Goal: Task Accomplishment & Management: Use online tool/utility

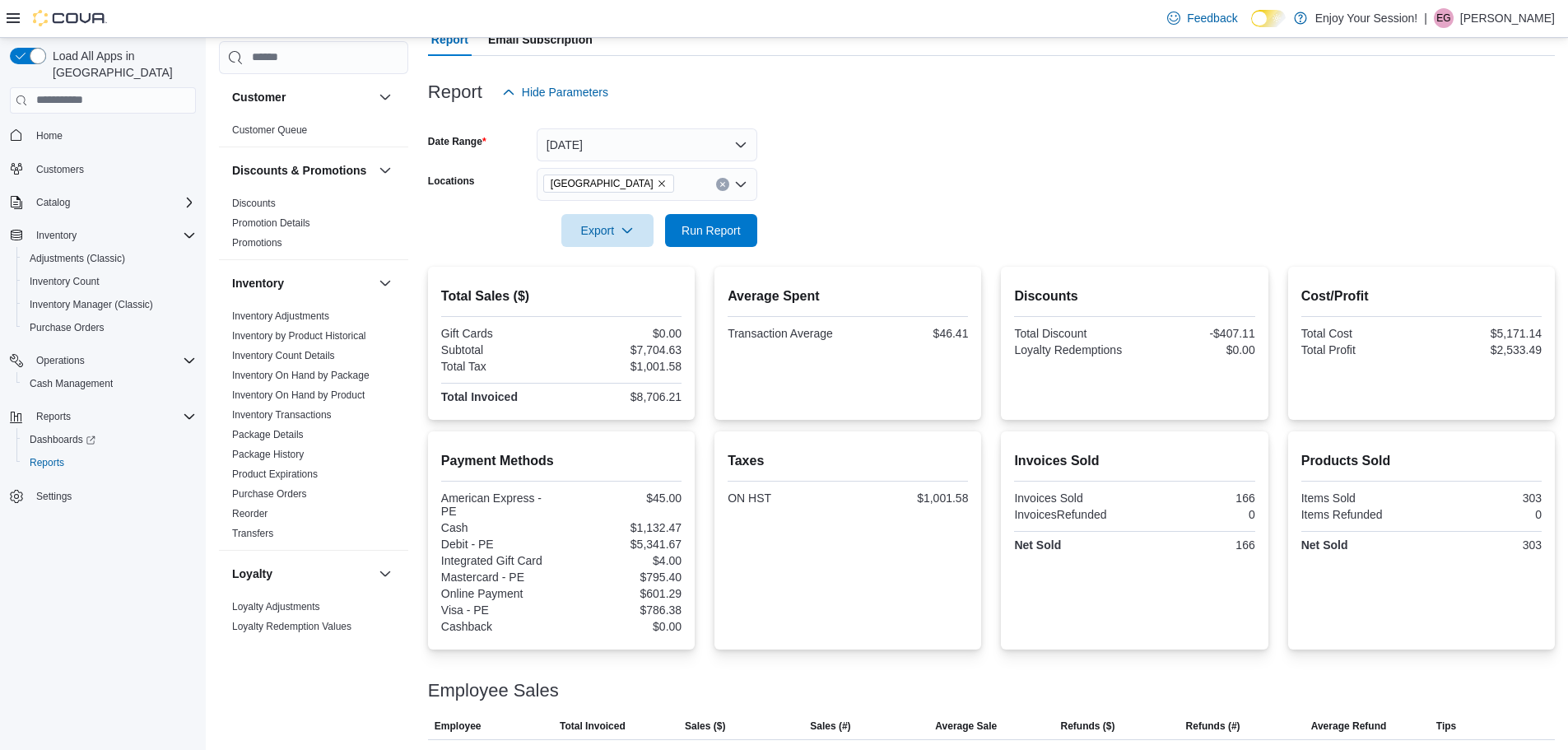
scroll to position [164, 0]
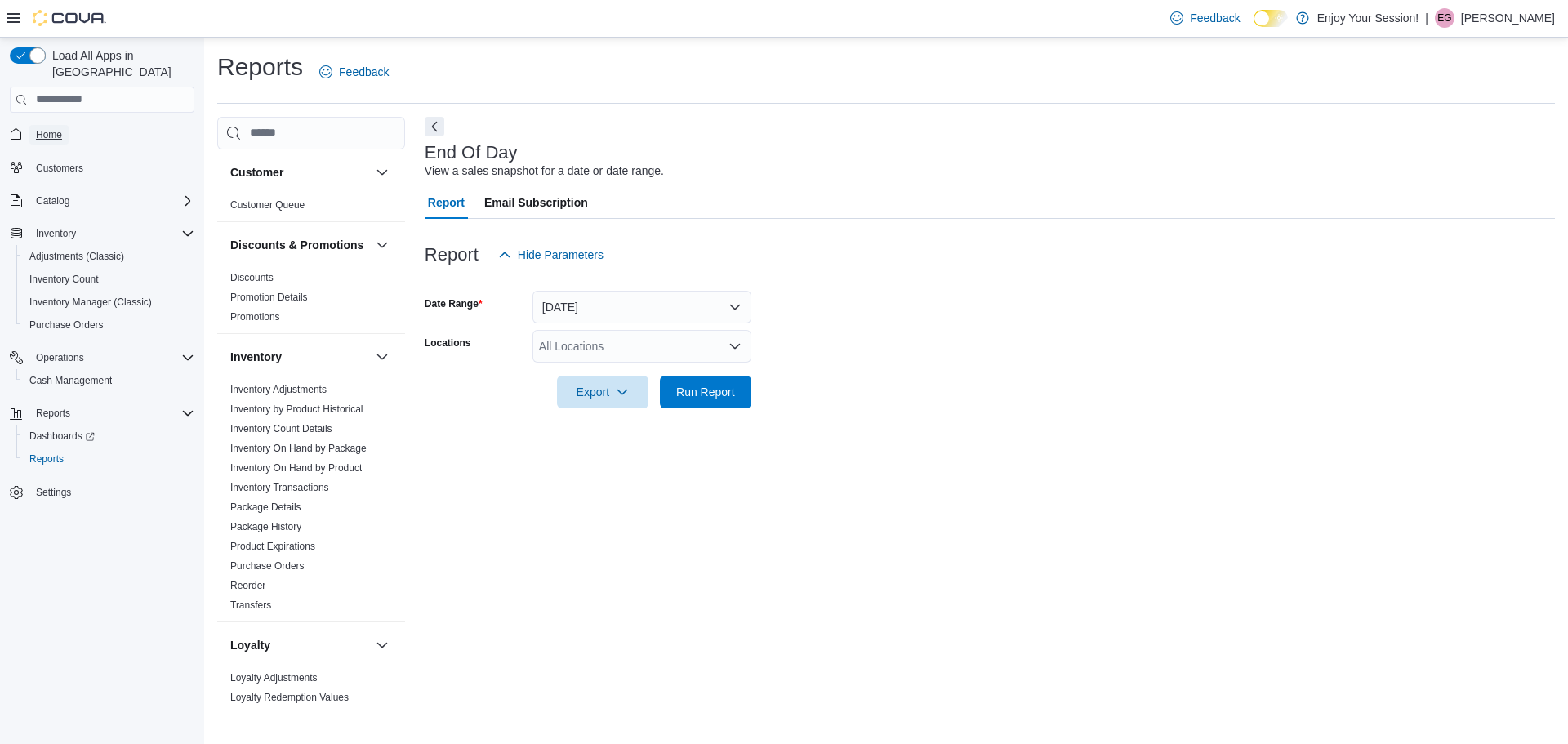
click at [47, 128] on span "Home" at bounding box center [49, 134] width 26 height 13
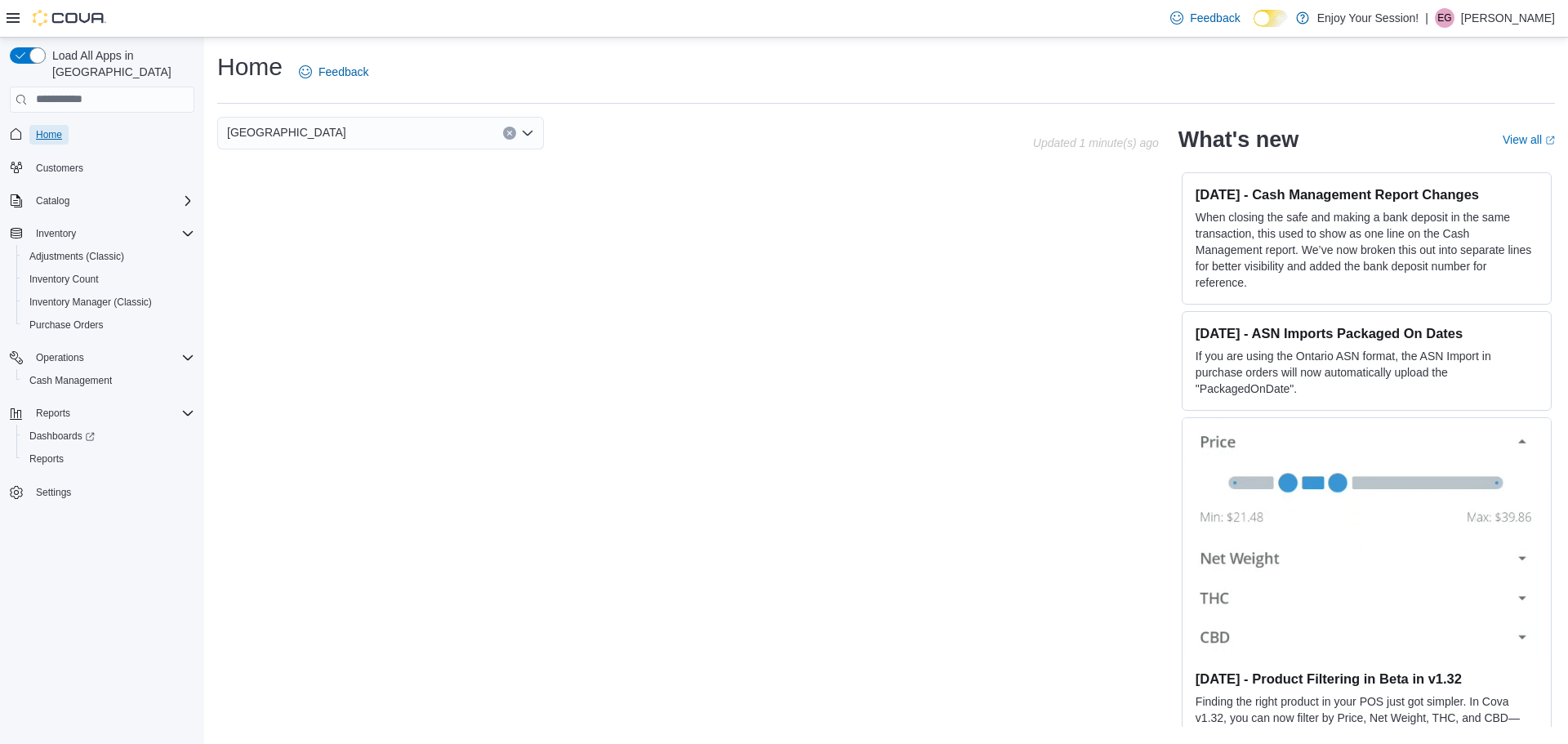
click at [50, 128] on span "Home" at bounding box center [49, 134] width 26 height 13
click at [53, 452] on span "Reports" at bounding box center [46, 458] width 34 height 13
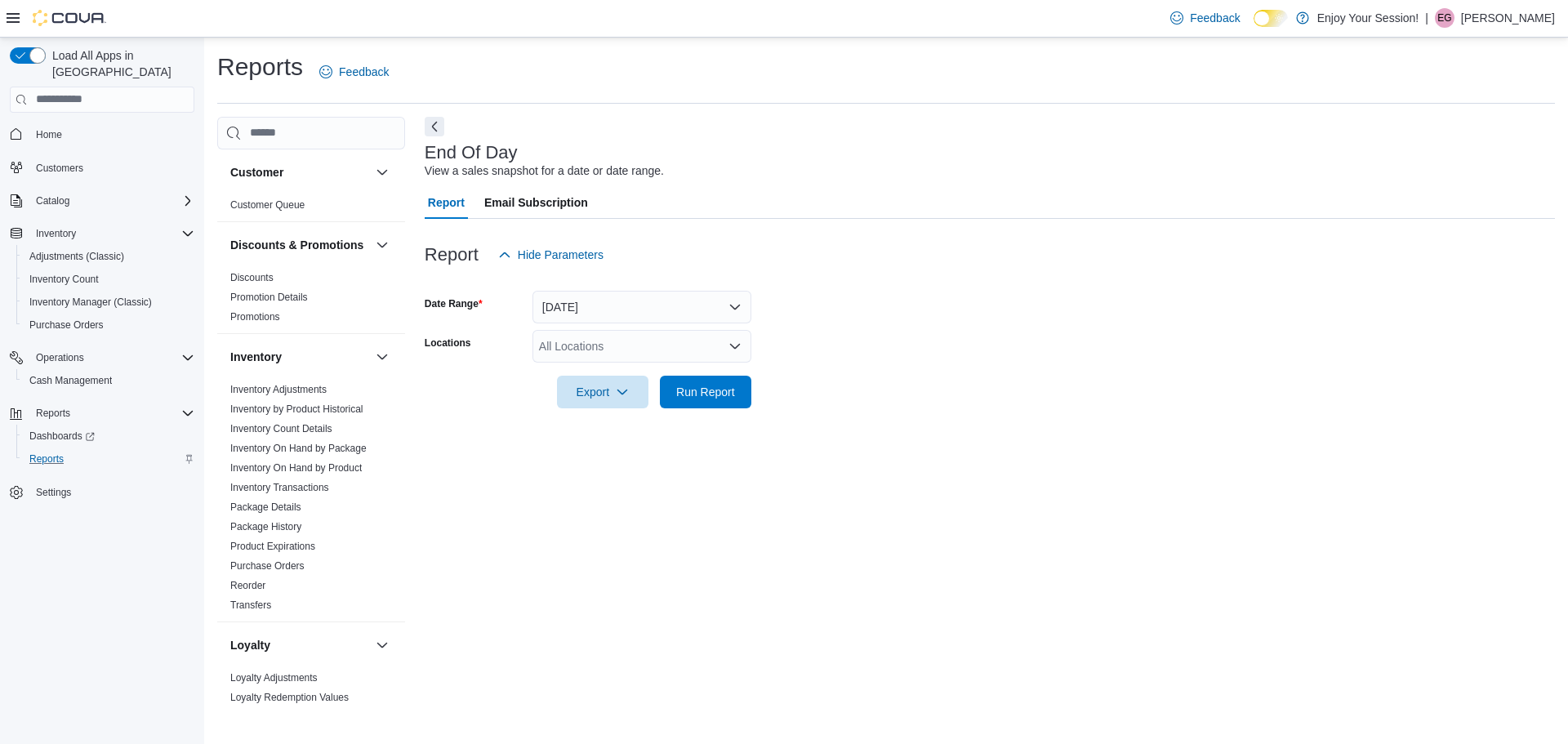
click at [569, 353] on div "All Locations" at bounding box center [642, 346] width 219 height 33
type input "***"
click at [566, 402] on span "Choose from the following options" at bounding box center [559, 397] width 17 height 16
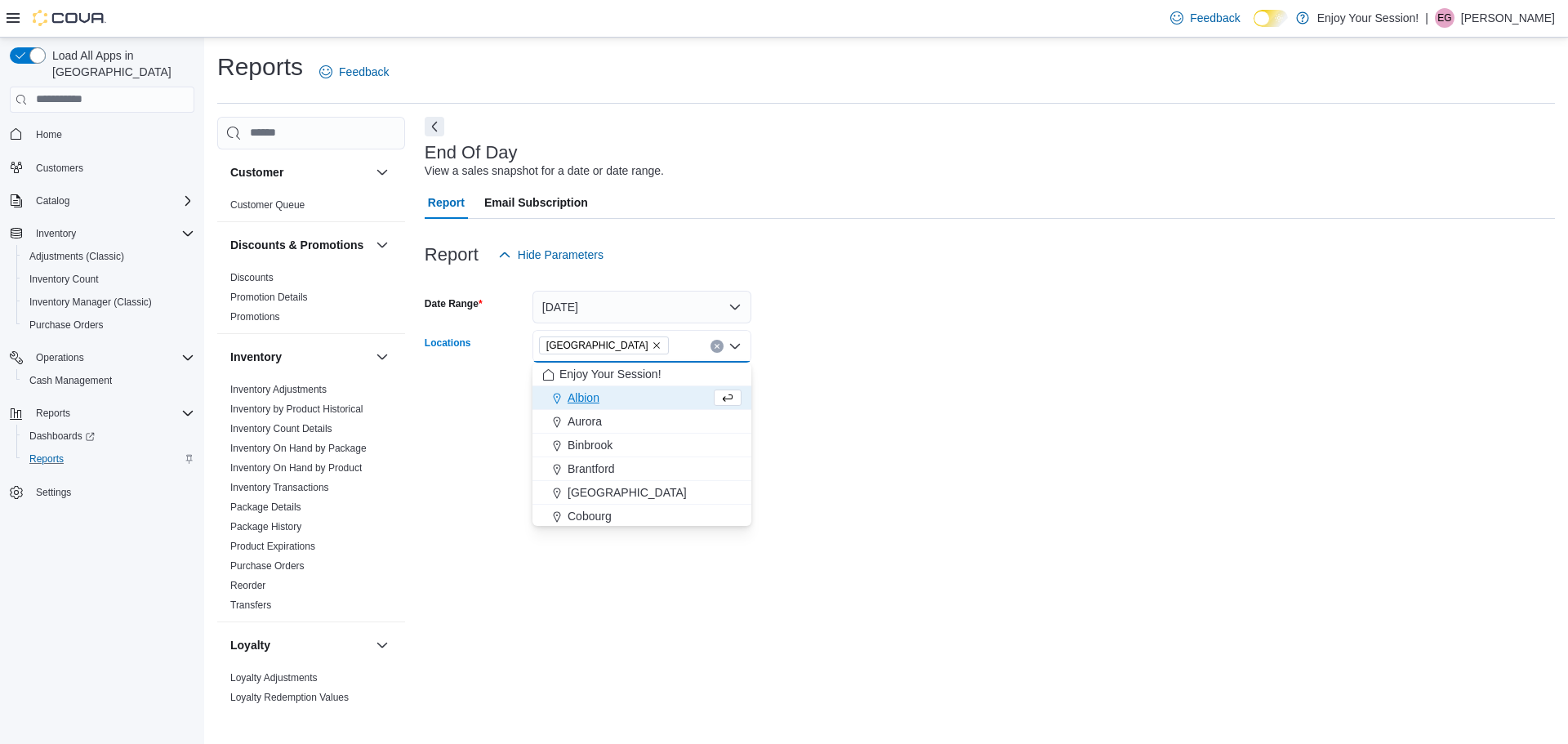
click at [992, 454] on div "End Of Day View a sales snapshot for a date or date range. Report Email Subscri…" at bounding box center [990, 411] width 1130 height 591
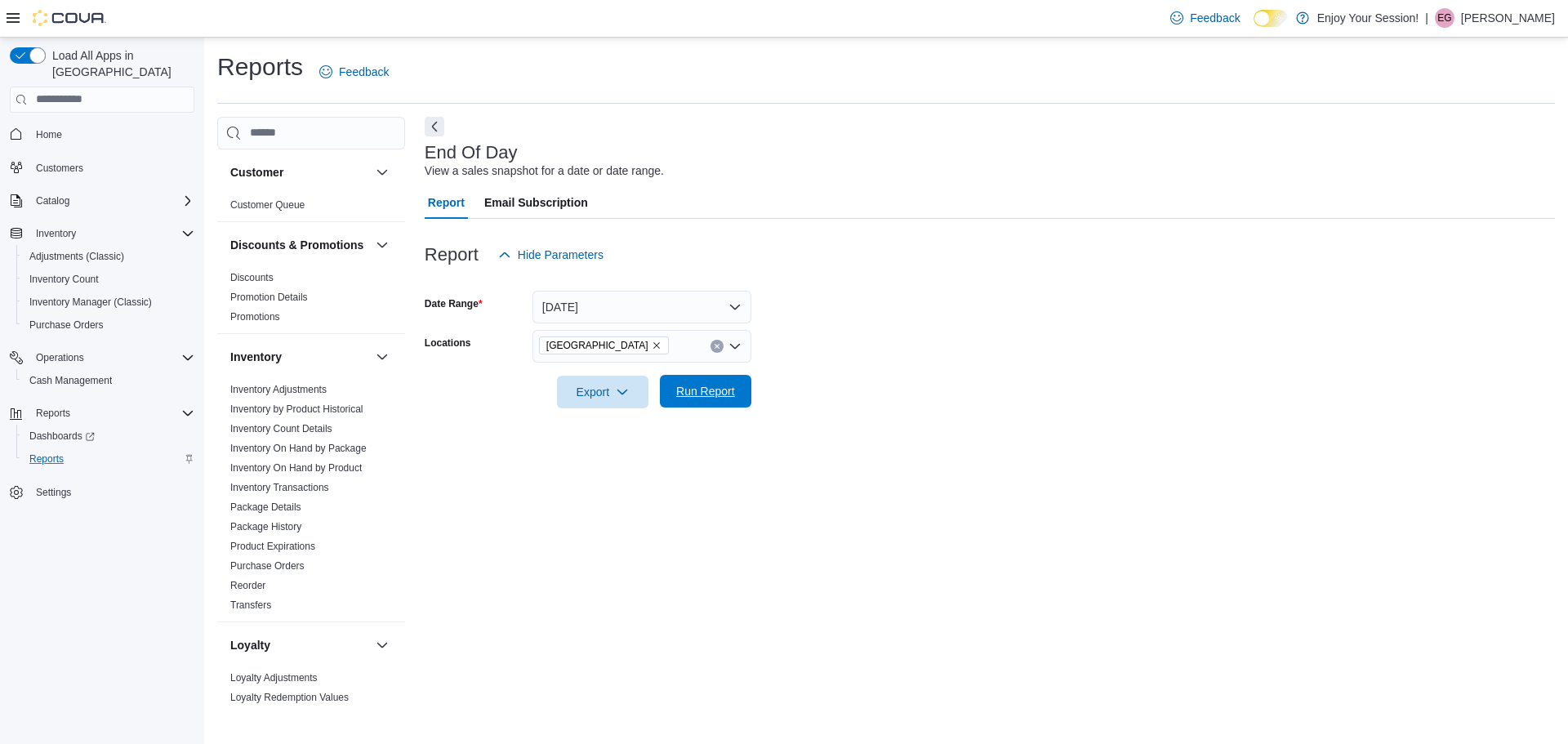
click at [705, 406] on span "Run Report" at bounding box center [705, 391] width 72 height 33
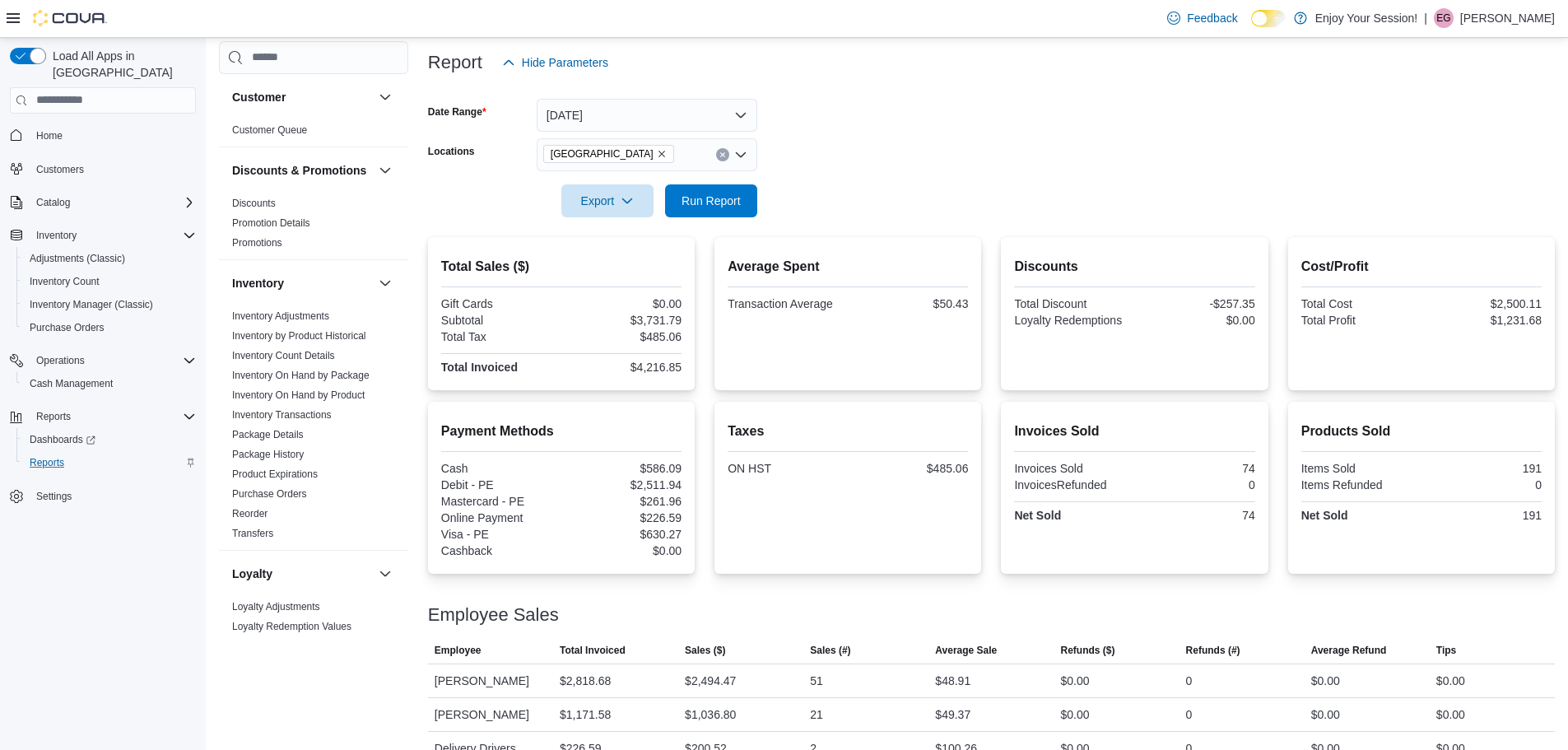
scroll to position [223, 0]
